Goal: Information Seeking & Learning: Learn about a topic

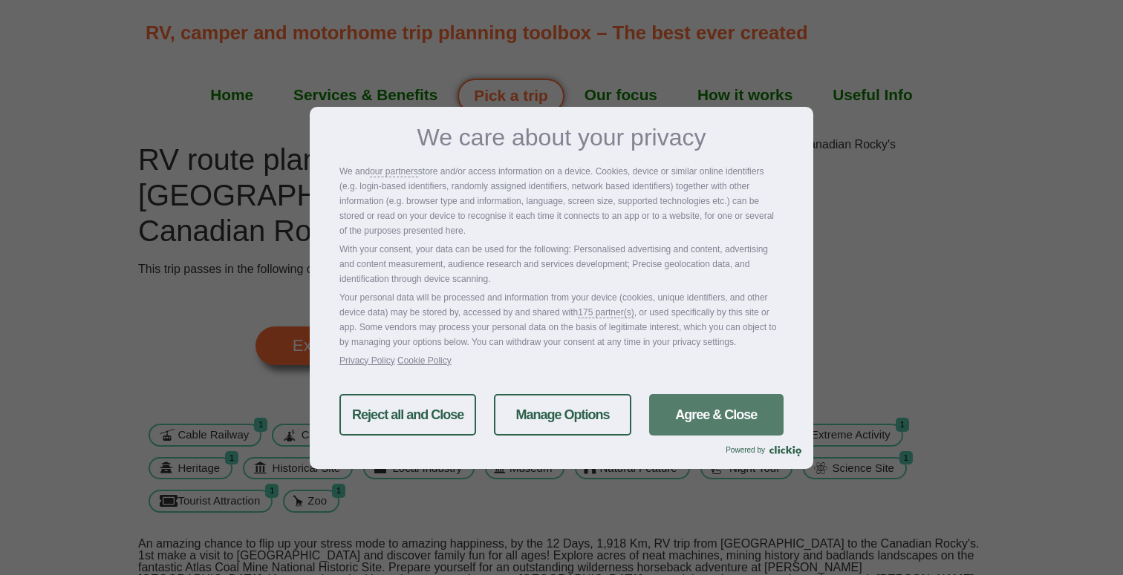
click at [722, 411] on link "Agree & Close" at bounding box center [716, 415] width 134 height 42
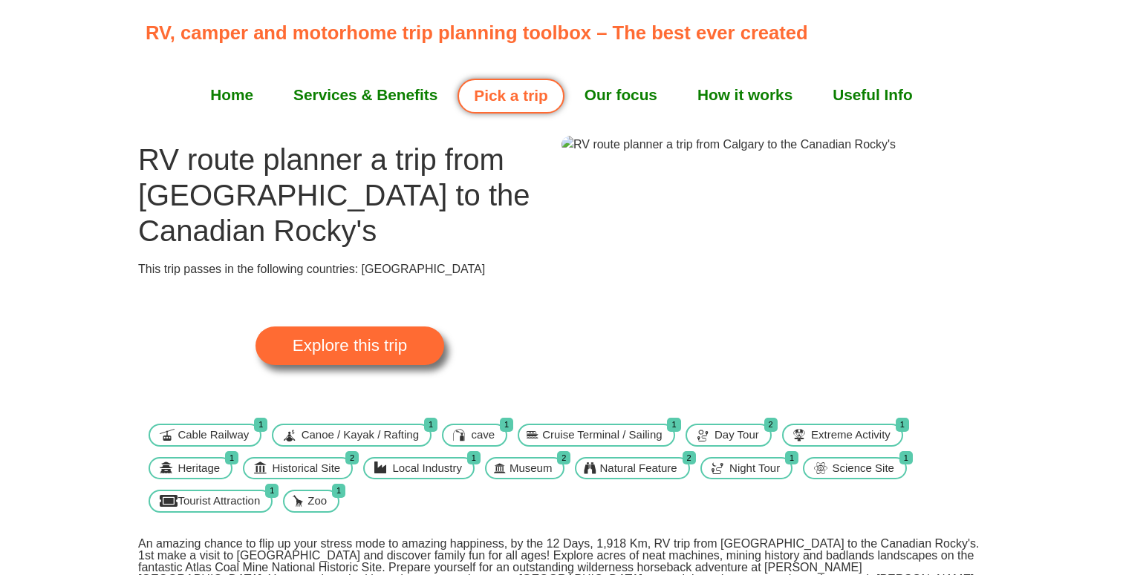
click at [797, 154] on img at bounding box center [728, 145] width 334 height 18
click at [789, 154] on img at bounding box center [728, 145] width 334 height 18
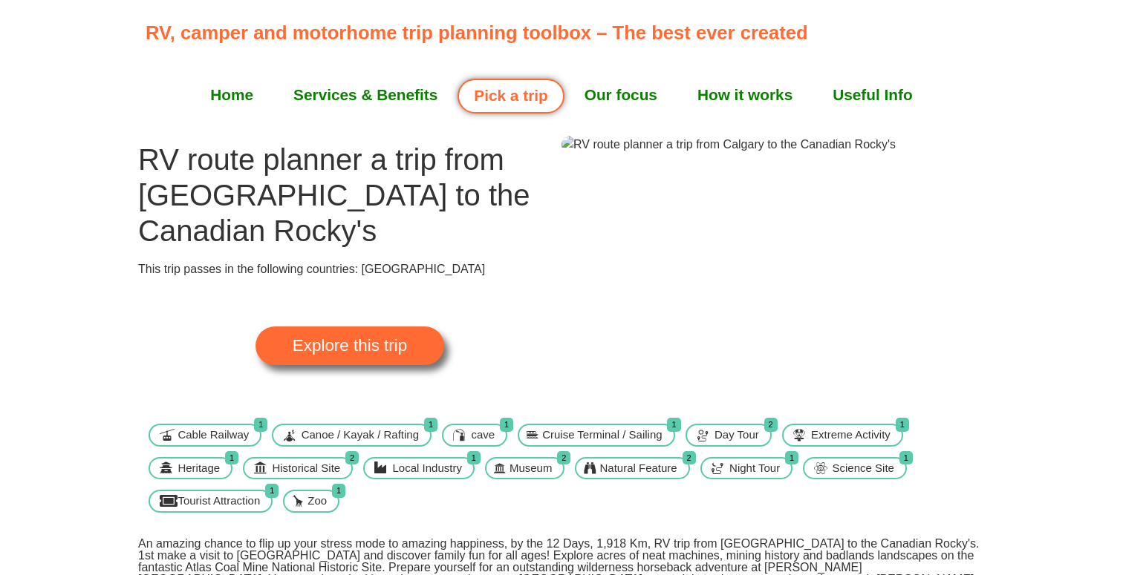
click at [238, 93] on link "Home" at bounding box center [231, 94] width 83 height 37
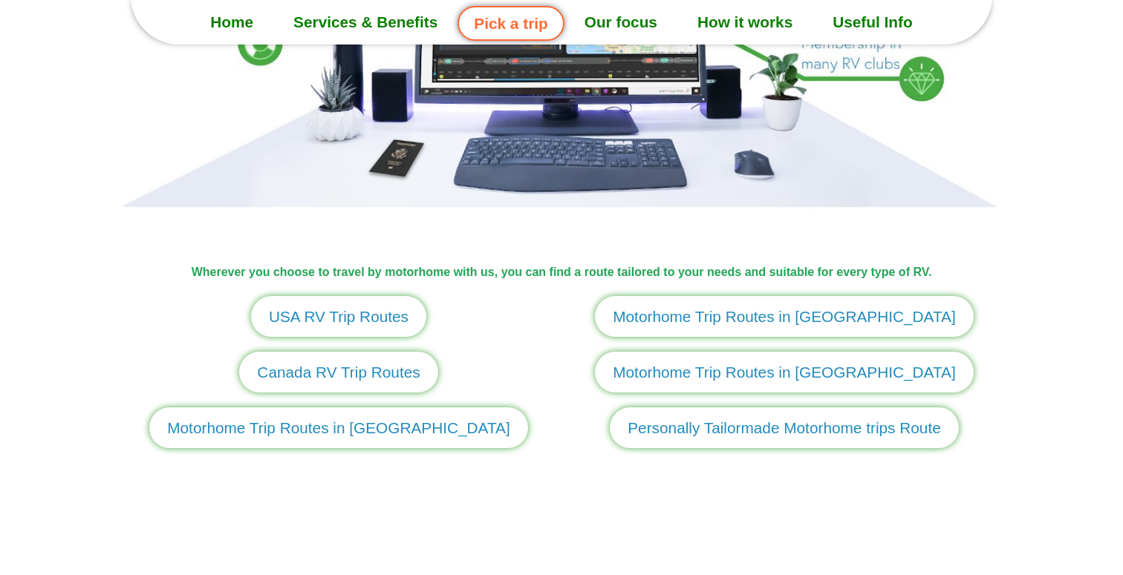
scroll to position [1654, 0]
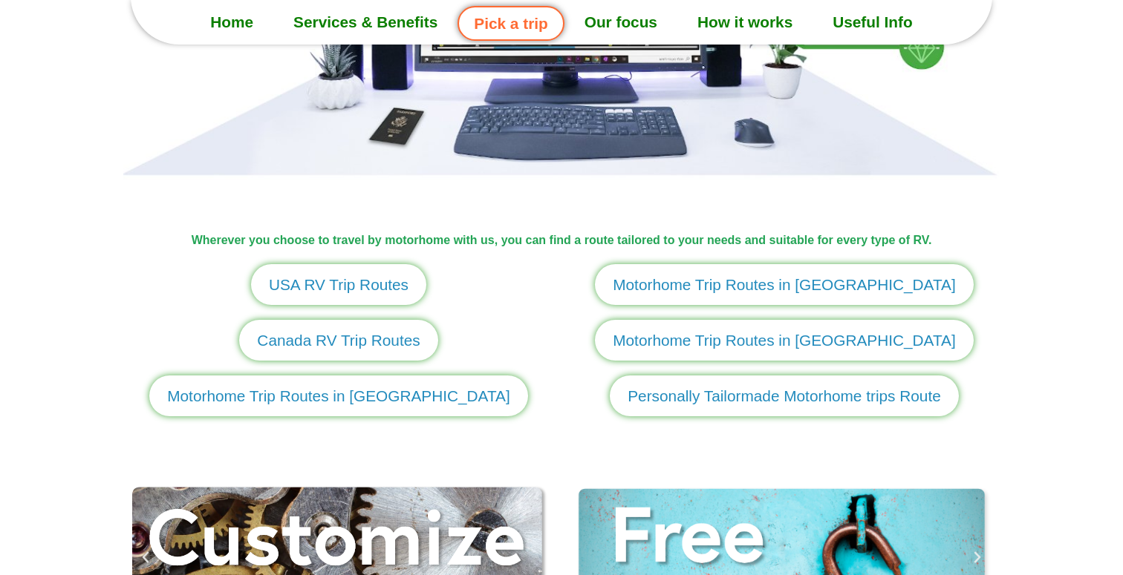
click at [378, 349] on span "Canada RV Trip Routes" at bounding box center [338, 340] width 163 height 23
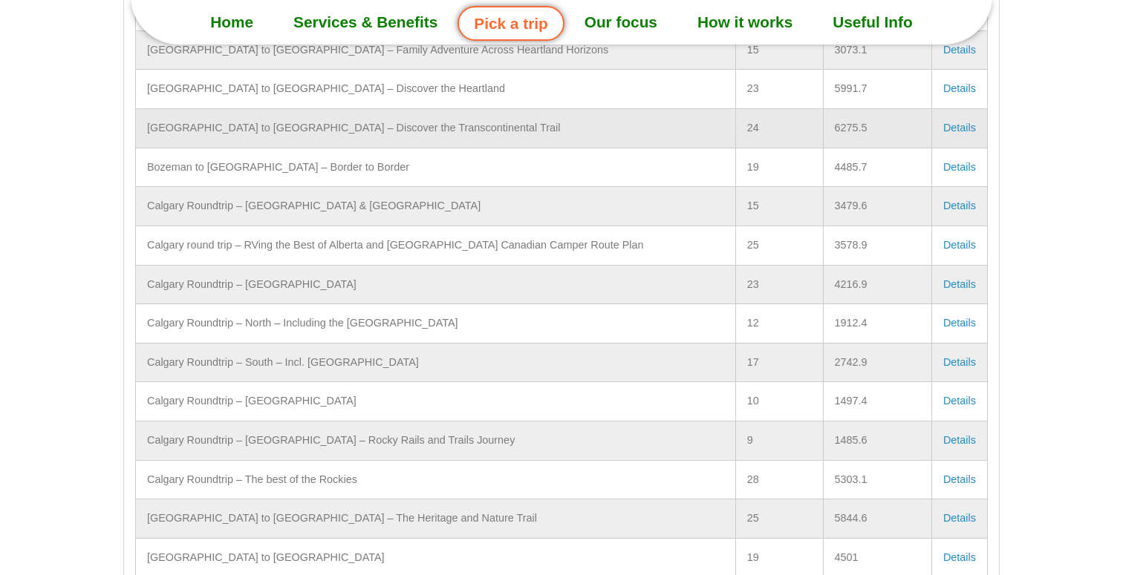
scroll to position [900, 0]
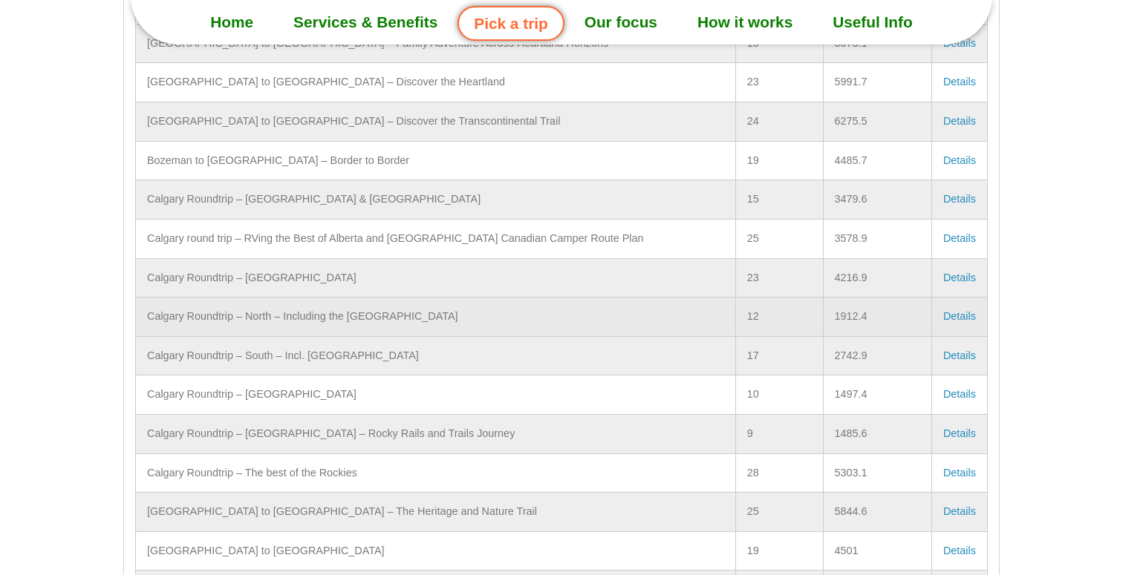
click at [330, 298] on td "Calgary Roundtrip – North – Including the Rocky Mountains" at bounding box center [436, 317] width 600 height 39
click at [327, 298] on td "Calgary Roundtrip – North – Including the Rocky Mountains" at bounding box center [436, 317] width 600 height 39
click at [328, 298] on td "Calgary Roundtrip – North – Including the Rocky Mountains" at bounding box center [436, 317] width 600 height 39
click at [950, 310] on link "Details" at bounding box center [959, 316] width 33 height 12
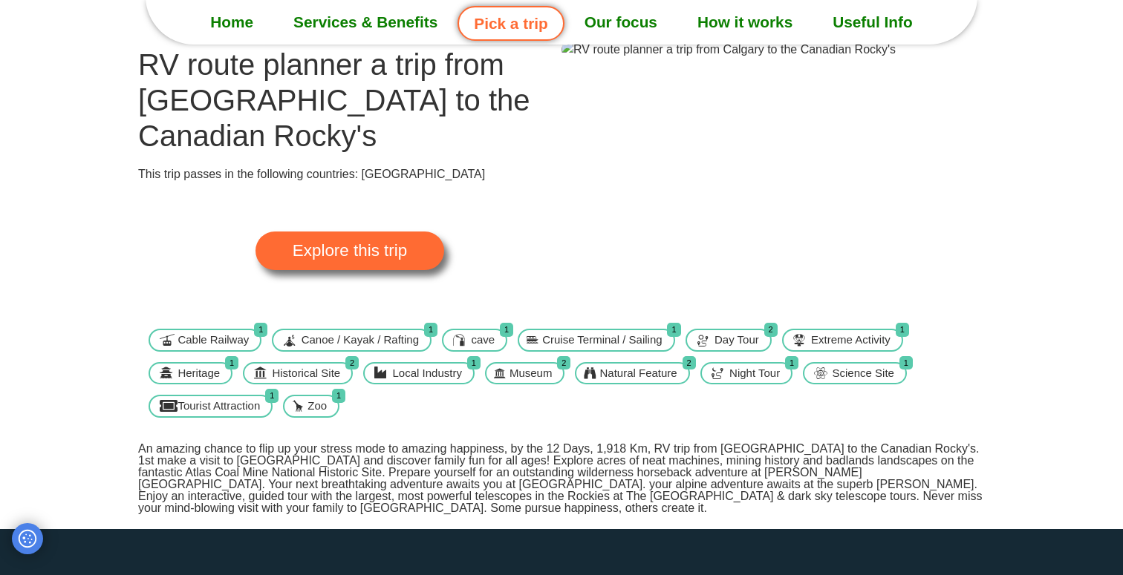
scroll to position [25, 0]
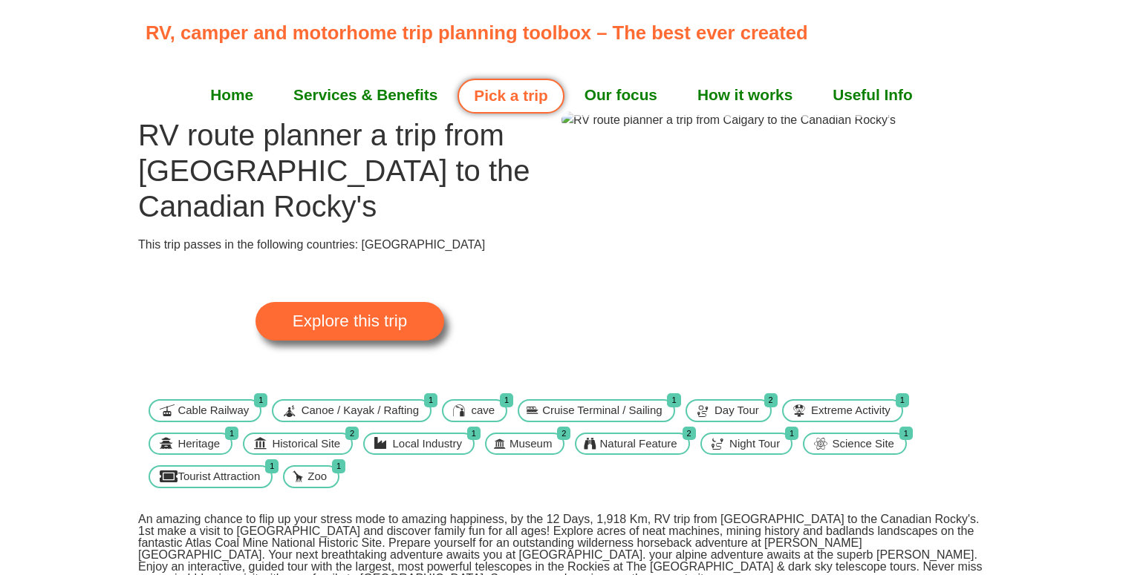
click at [405, 328] on span "Explore this trip" at bounding box center [350, 321] width 114 height 16
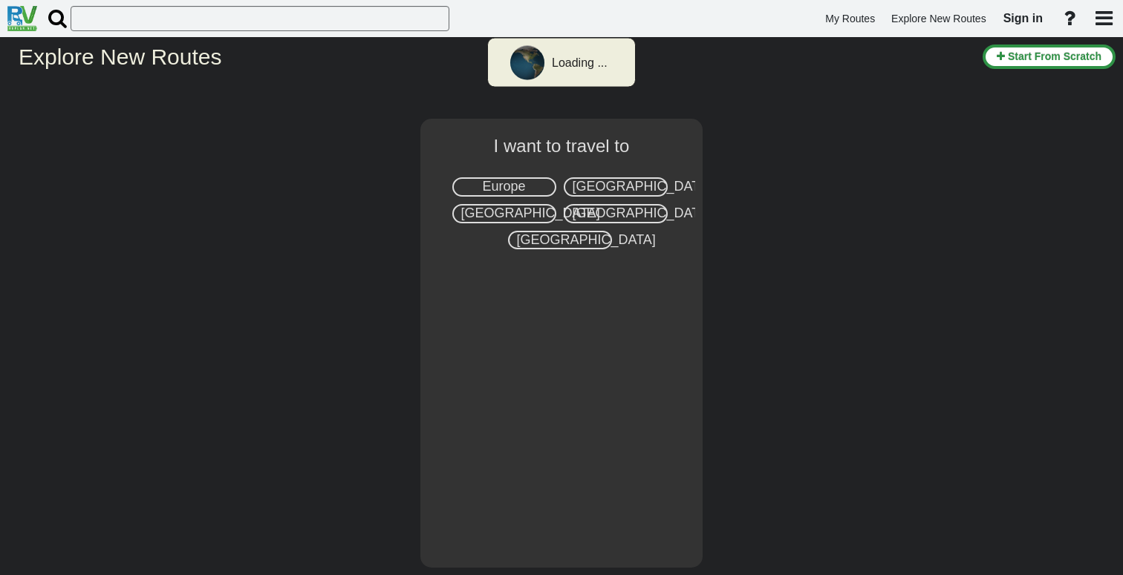
select select "number:8"
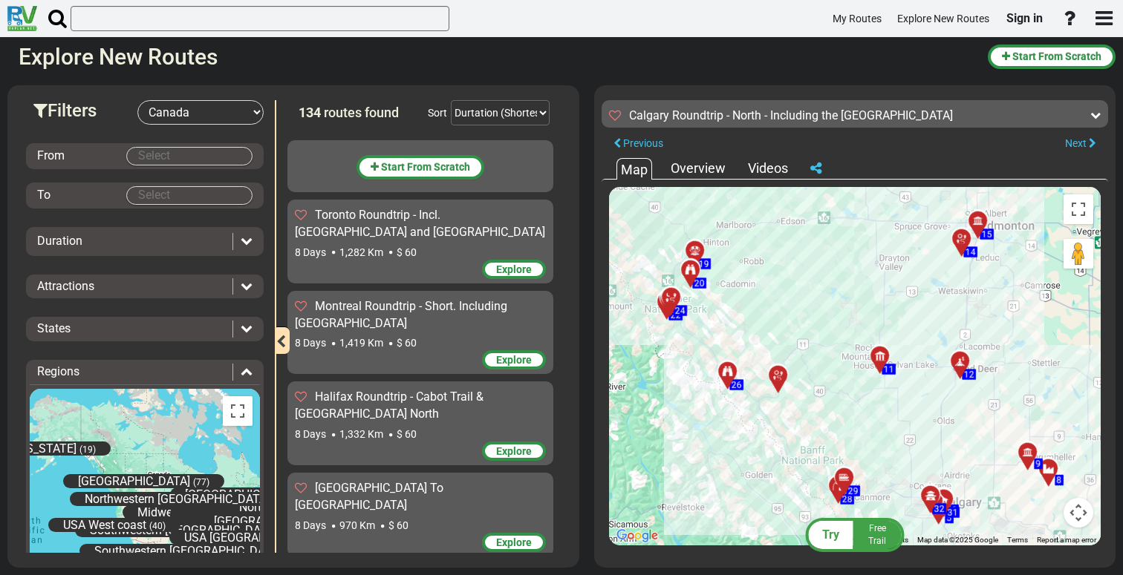
scroll to position [1719, 0]
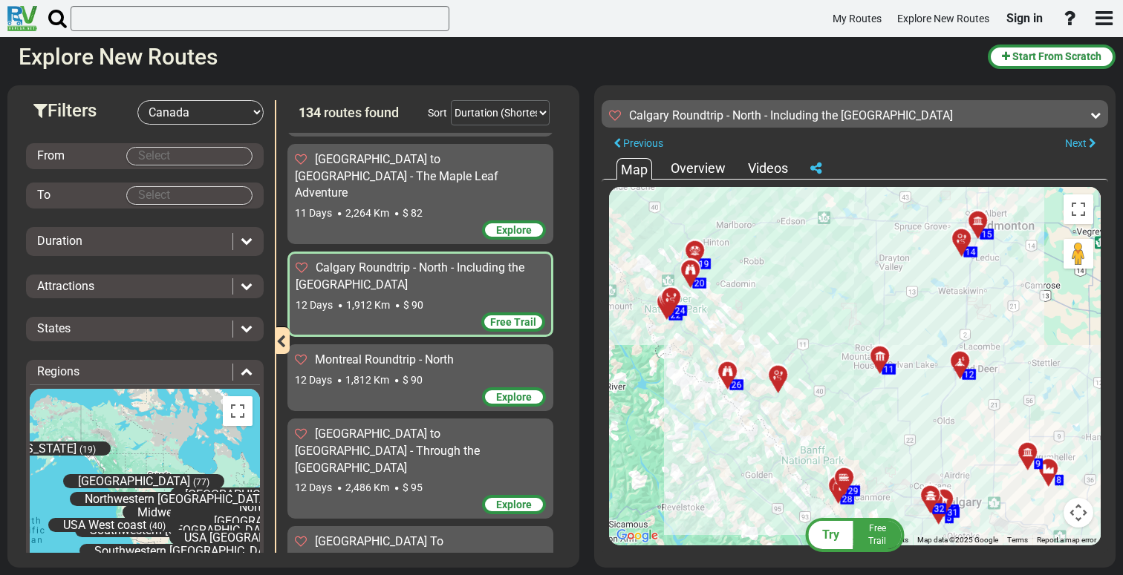
click at [1048, 471] on div at bounding box center [1053, 475] width 25 height 23
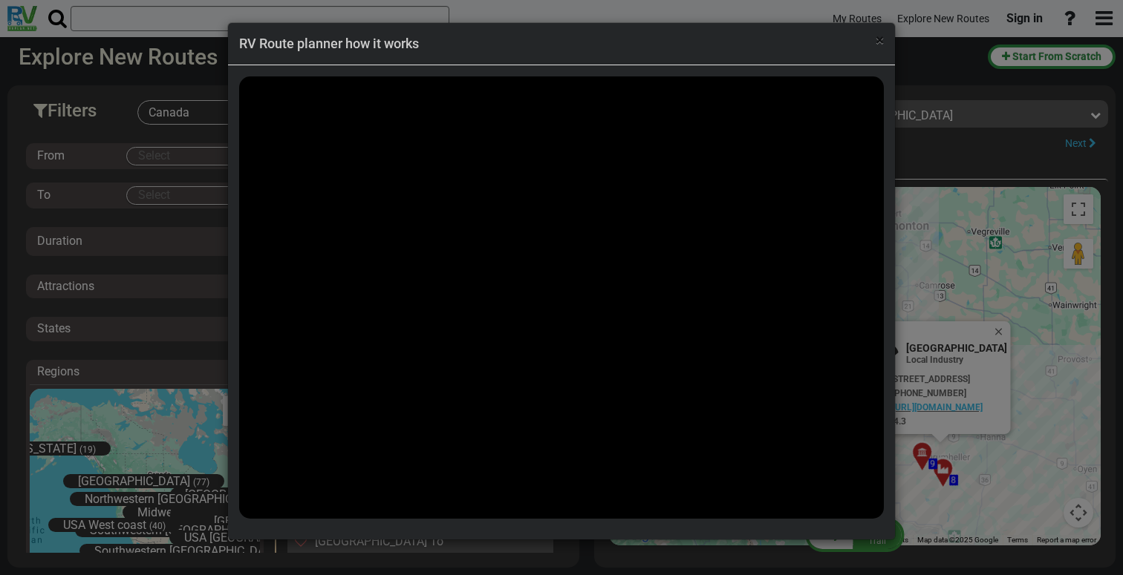
click at [876, 44] on span "×" at bounding box center [879, 40] width 8 height 18
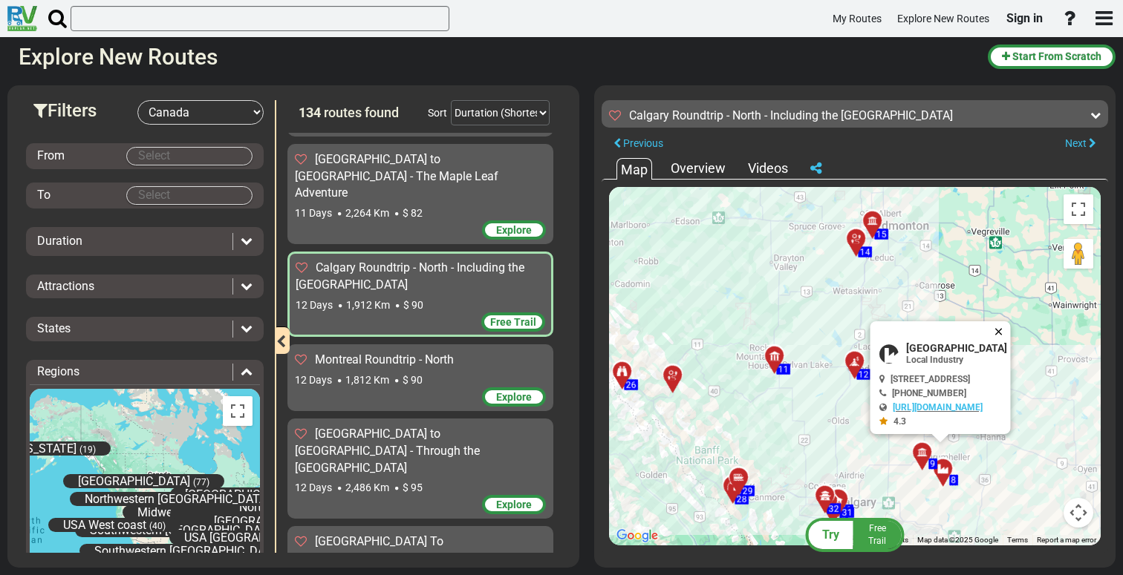
click at [1011, 331] on button "Close" at bounding box center [1002, 331] width 18 height 21
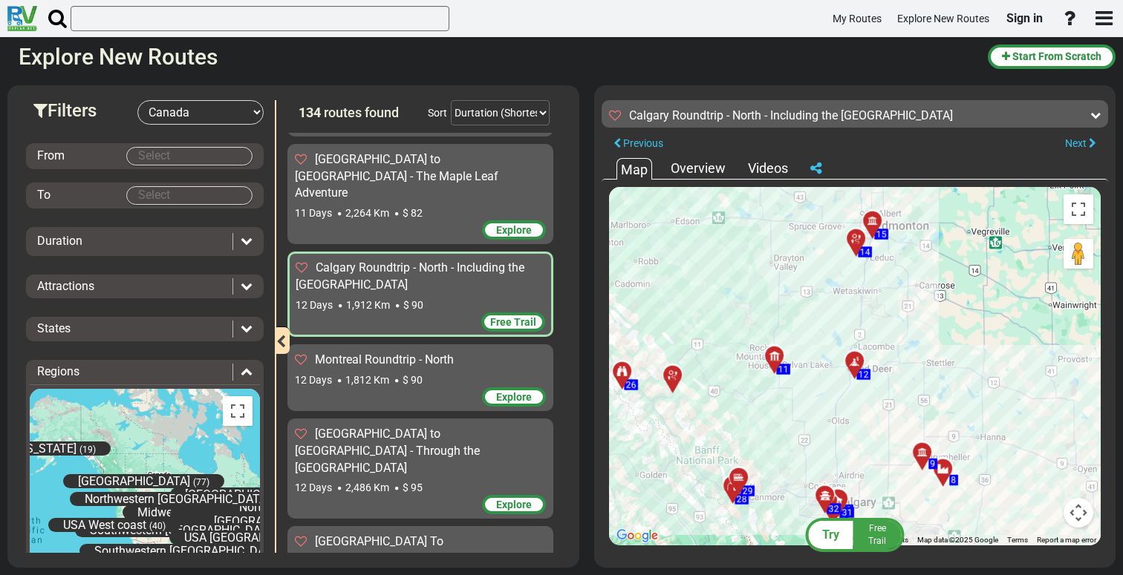
click at [841, 495] on icon at bounding box center [837, 500] width 10 height 10
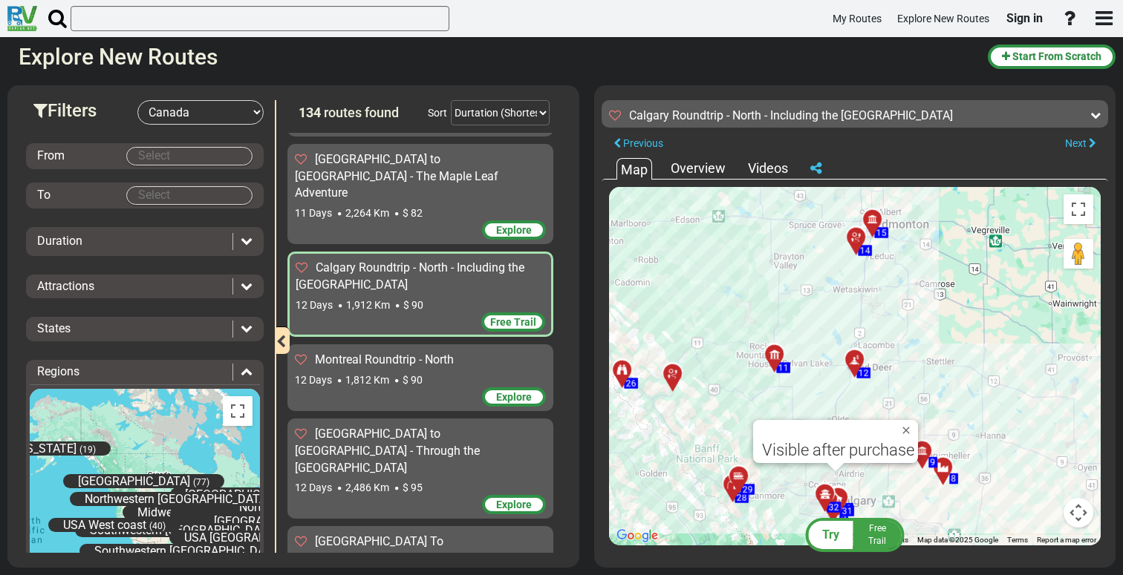
click at [421, 313] on div "Free Trail" at bounding box center [420, 324] width 249 height 22
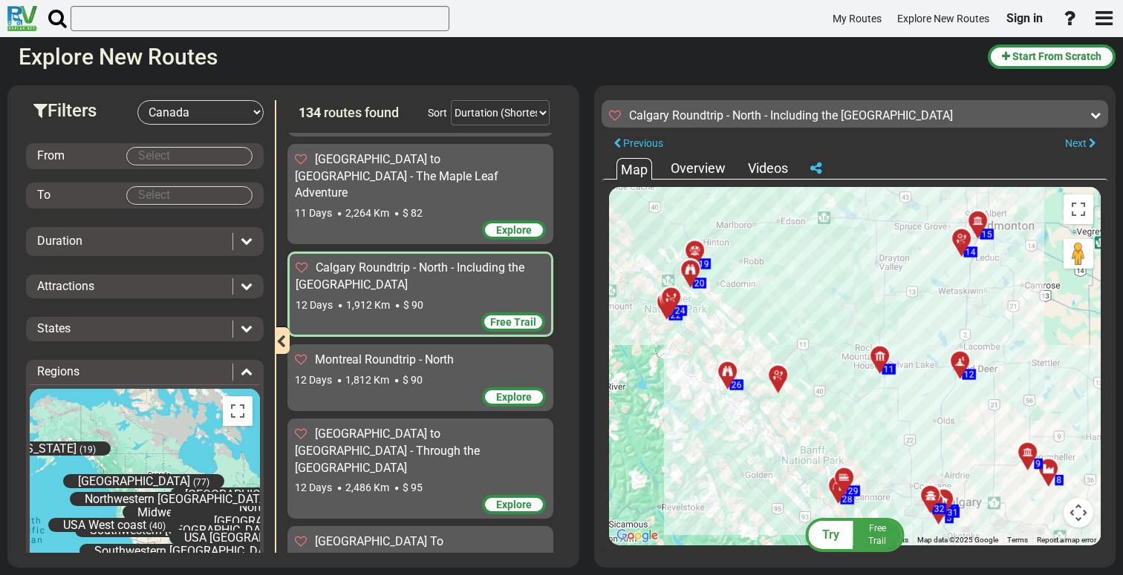
click at [727, 375] on div at bounding box center [732, 378] width 25 height 23
click at [725, 371] on icon at bounding box center [727, 372] width 10 height 10
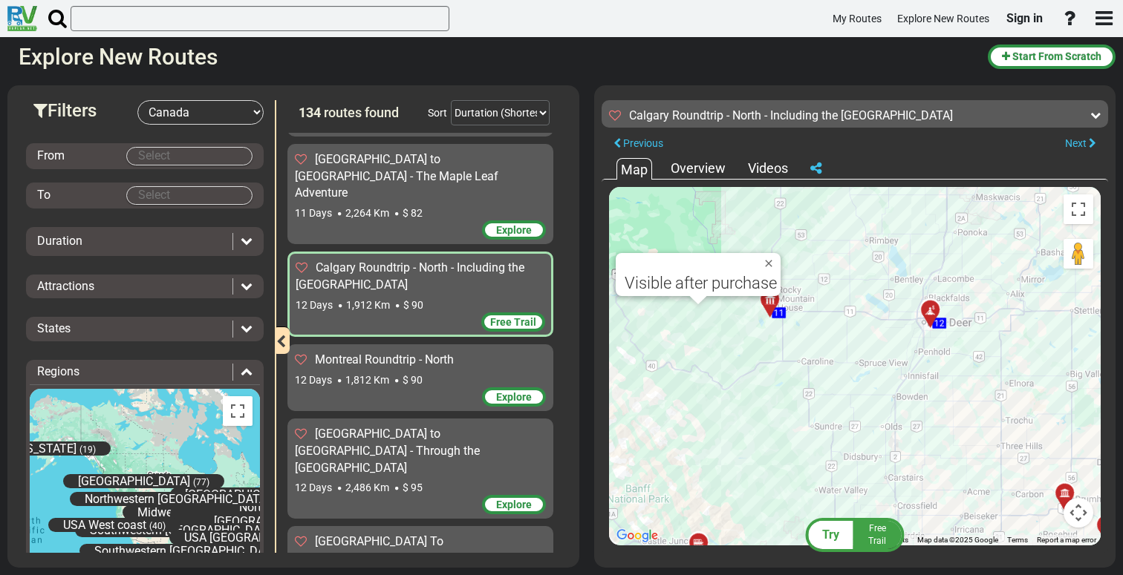
drag, startPoint x: 941, startPoint y: 387, endPoint x: 730, endPoint y: 307, distance: 226.3
click at [730, 307] on div "To activate drag with keyboard, press Alt + Enter. Once in keyboard drag state,…" at bounding box center [855, 366] width 492 height 359
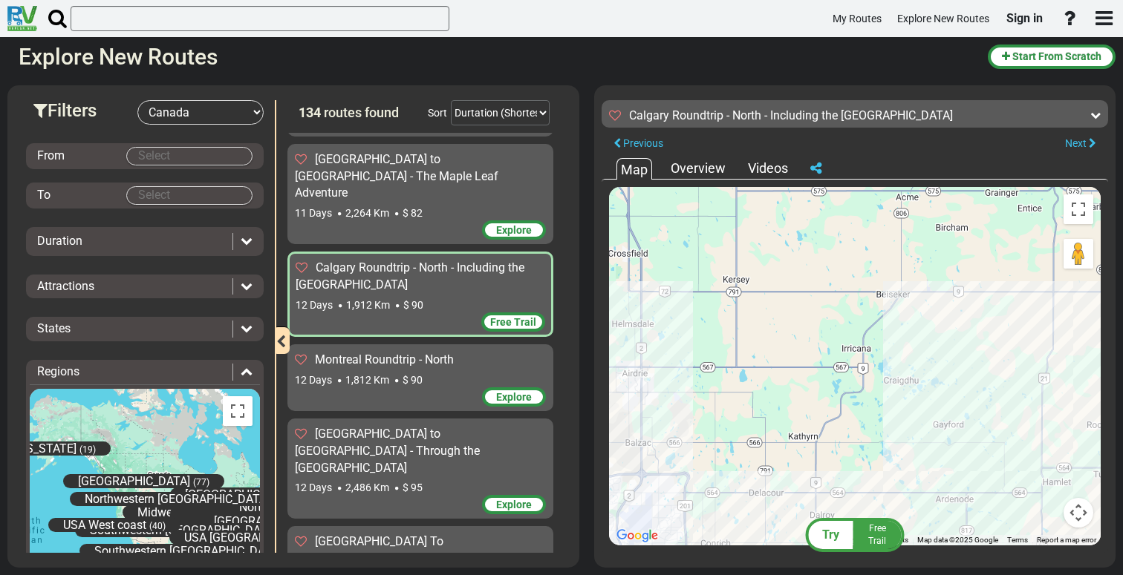
drag, startPoint x: 796, startPoint y: 440, endPoint x: 821, endPoint y: 298, distance: 143.3
click at [821, 298] on div "To activate drag with keyboard, press Alt + Enter. Once in keyboard drag state,…" at bounding box center [855, 366] width 492 height 359
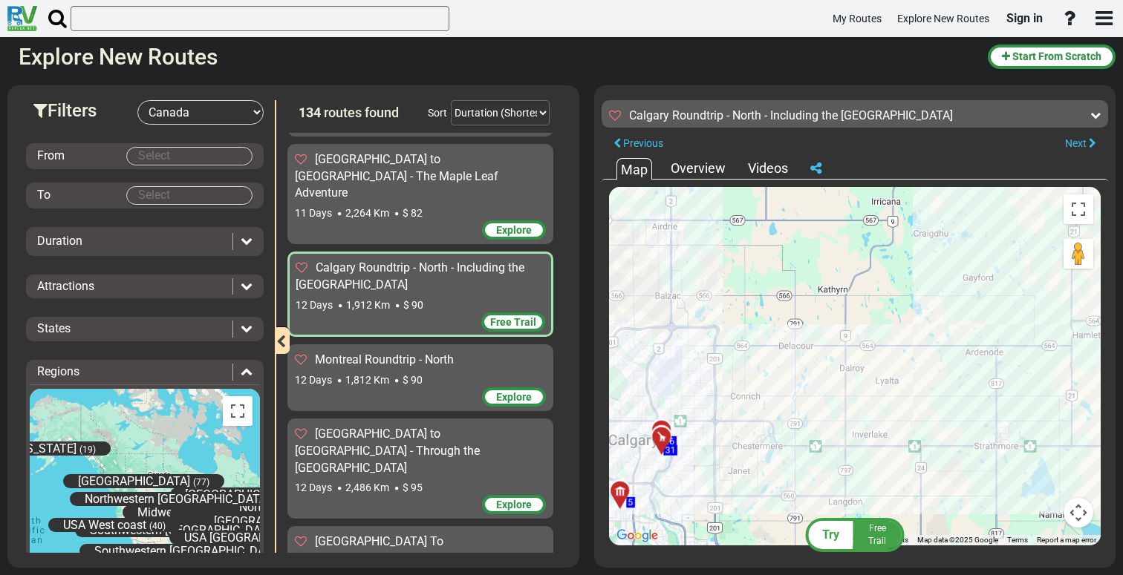
drag, startPoint x: 786, startPoint y: 417, endPoint x: 783, endPoint y: 398, distance: 19.4
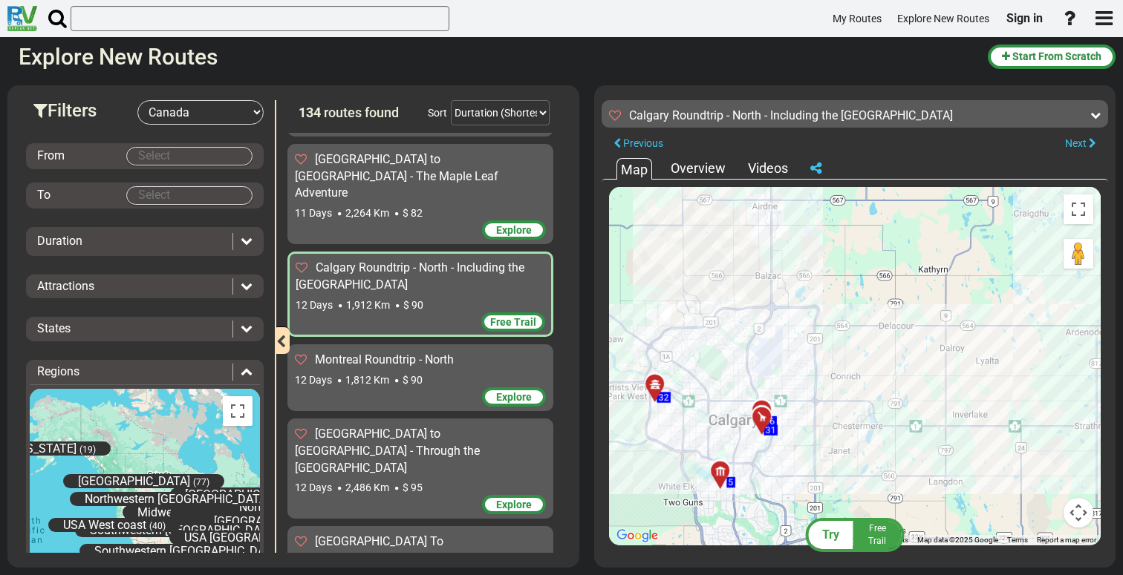
drag, startPoint x: 748, startPoint y: 403, endPoint x: 854, endPoint y: 385, distance: 107.7
click at [854, 385] on div "To activate drag with keyboard, press Alt + Enter. Once in keyboard drag state,…" at bounding box center [855, 366] width 492 height 359
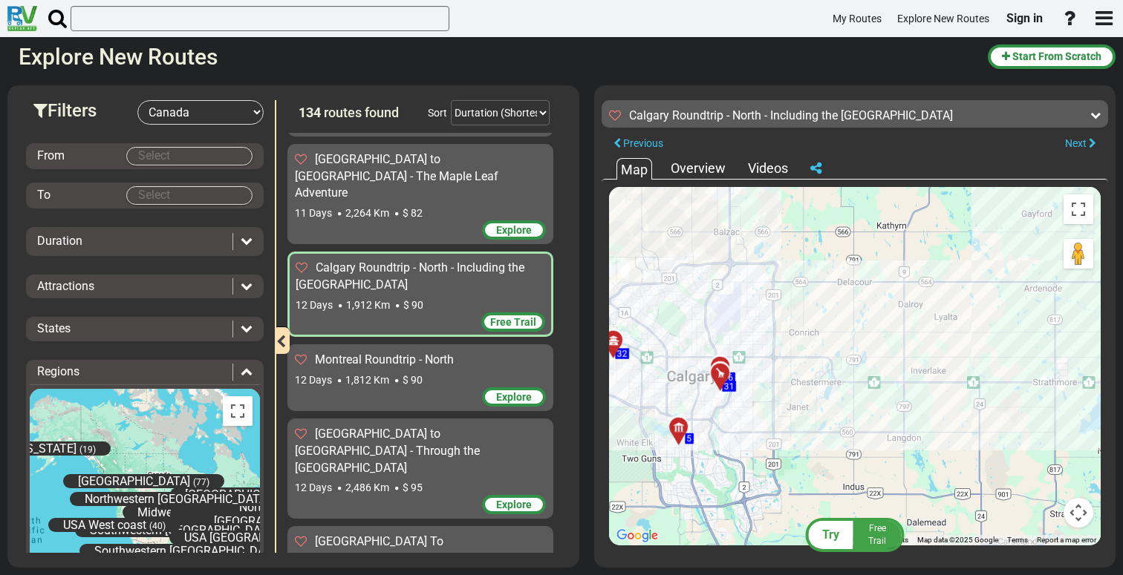
click at [722, 372] on div at bounding box center [725, 379] width 25 height 23
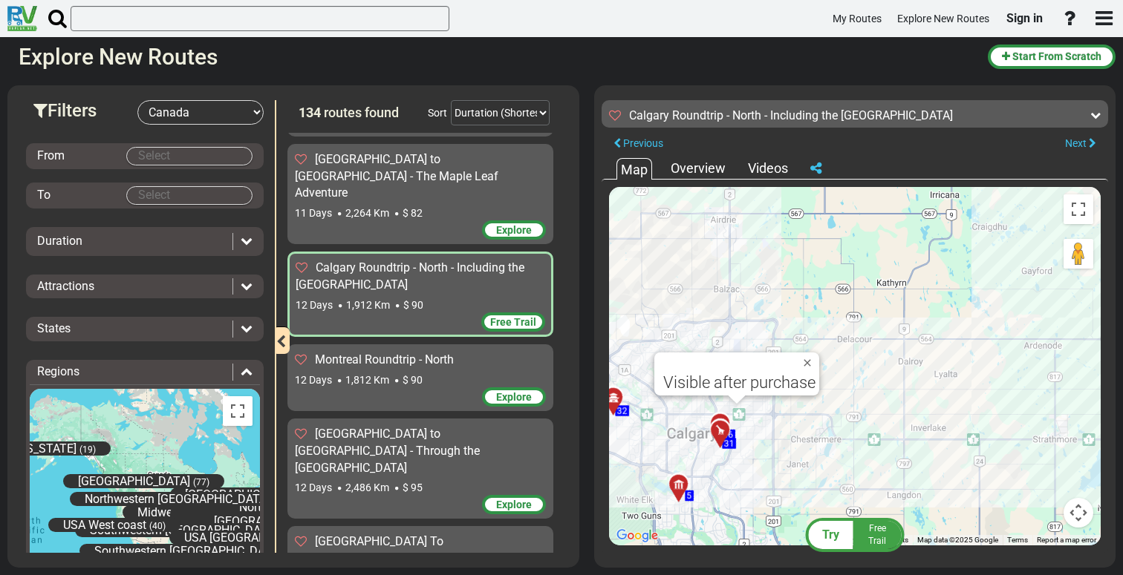
click at [616, 402] on div at bounding box center [618, 404] width 25 height 23
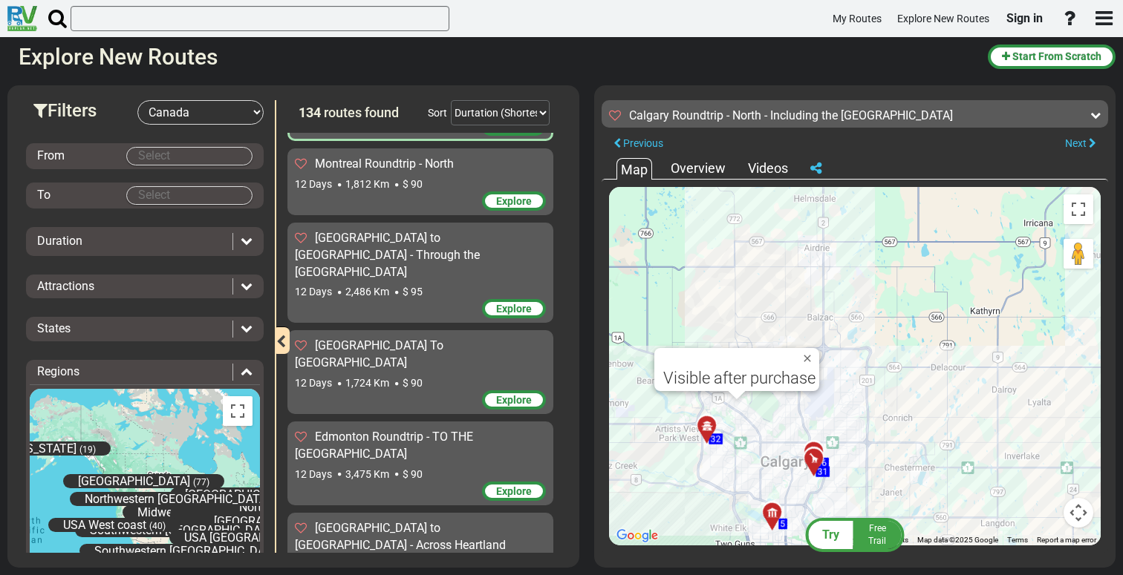
scroll to position [1921, 0]
